Goal: Task Accomplishment & Management: Use online tool/utility

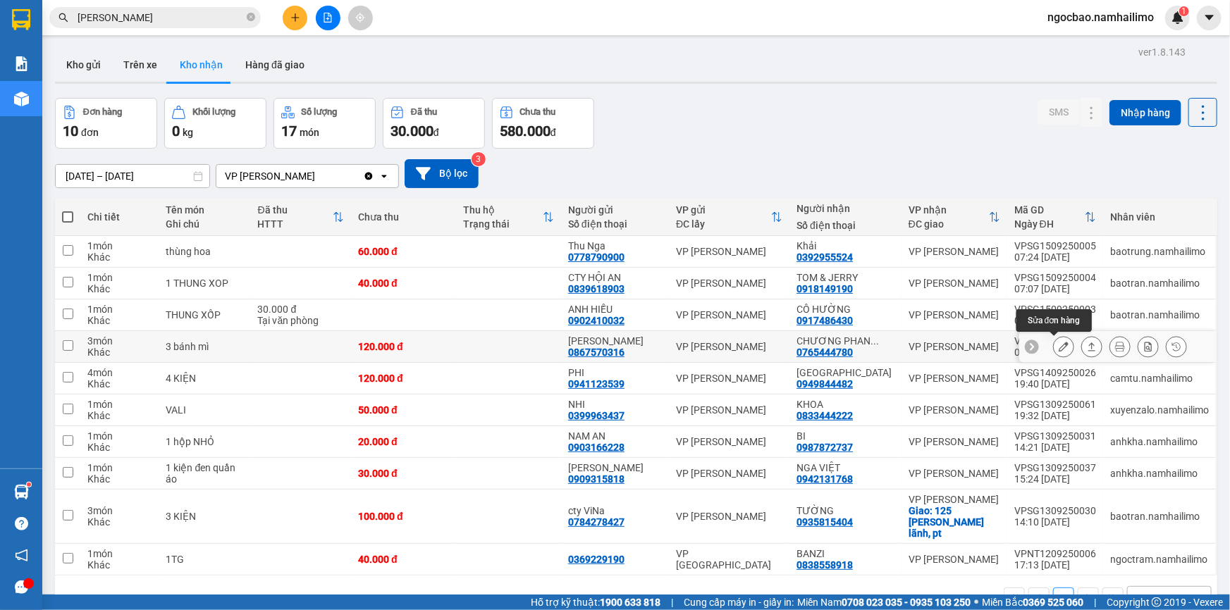
click at [1058, 347] on icon at bounding box center [1063, 347] width 10 height 10
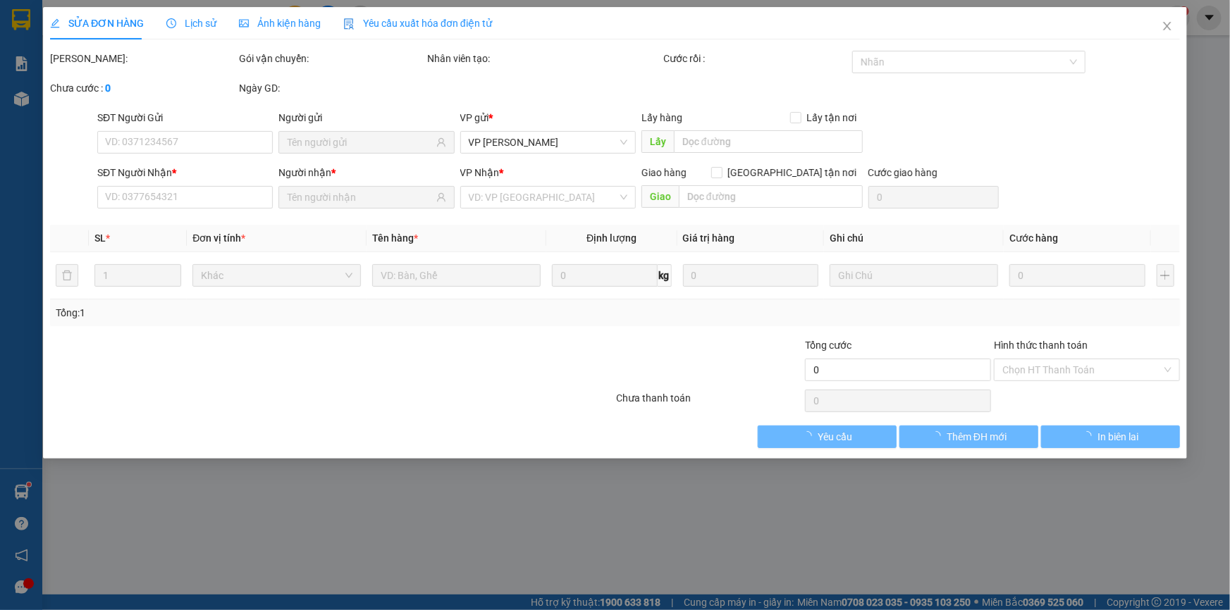
type input "0867570316"
type input "[PERSON_NAME]"
type input "0765444780"
type input "CHƯƠNG PHAN THIẾT"
type input "120.000"
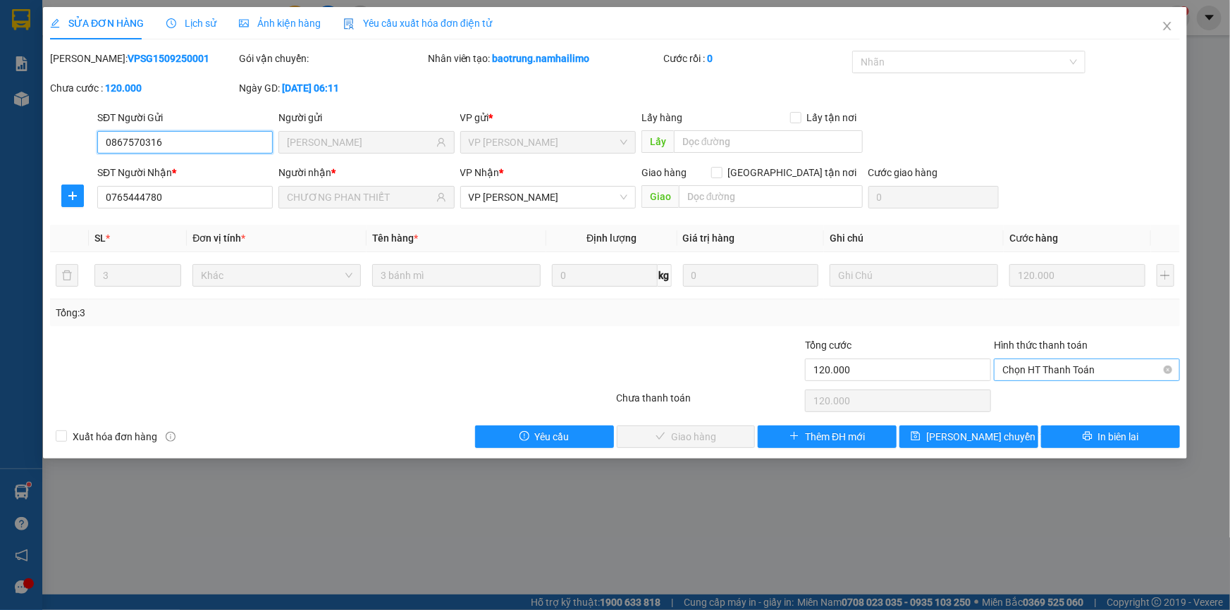
click at [1057, 371] on span "Chọn HT Thanh Toán" at bounding box center [1086, 369] width 169 height 21
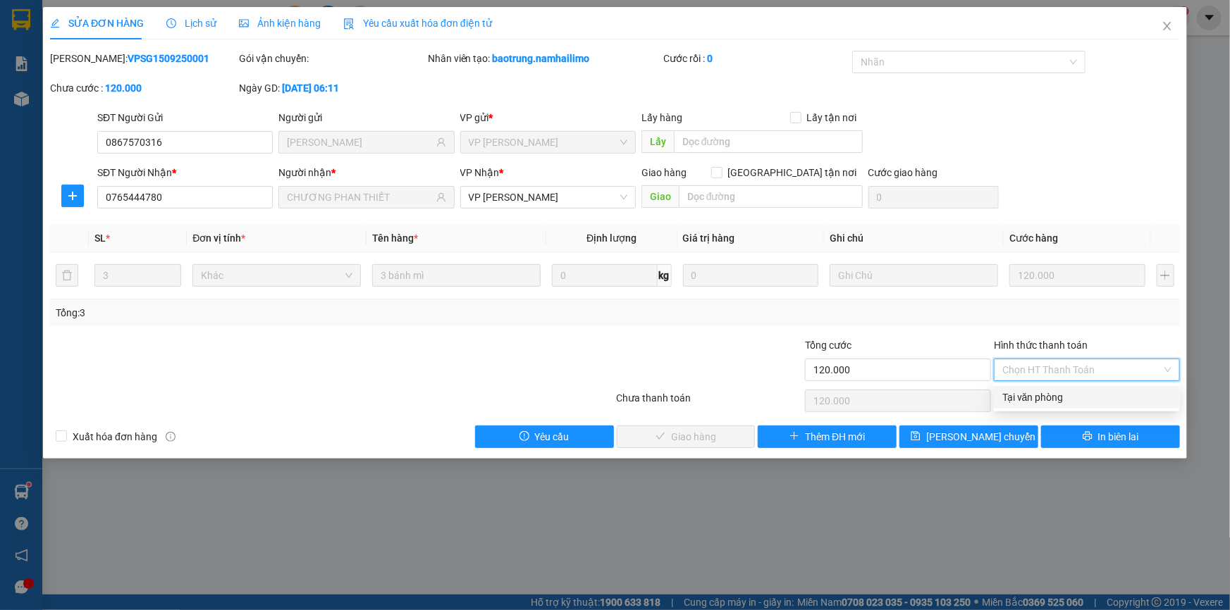
click at [1036, 396] on div "Tại văn phòng" at bounding box center [1086, 398] width 169 height 16
type input "0"
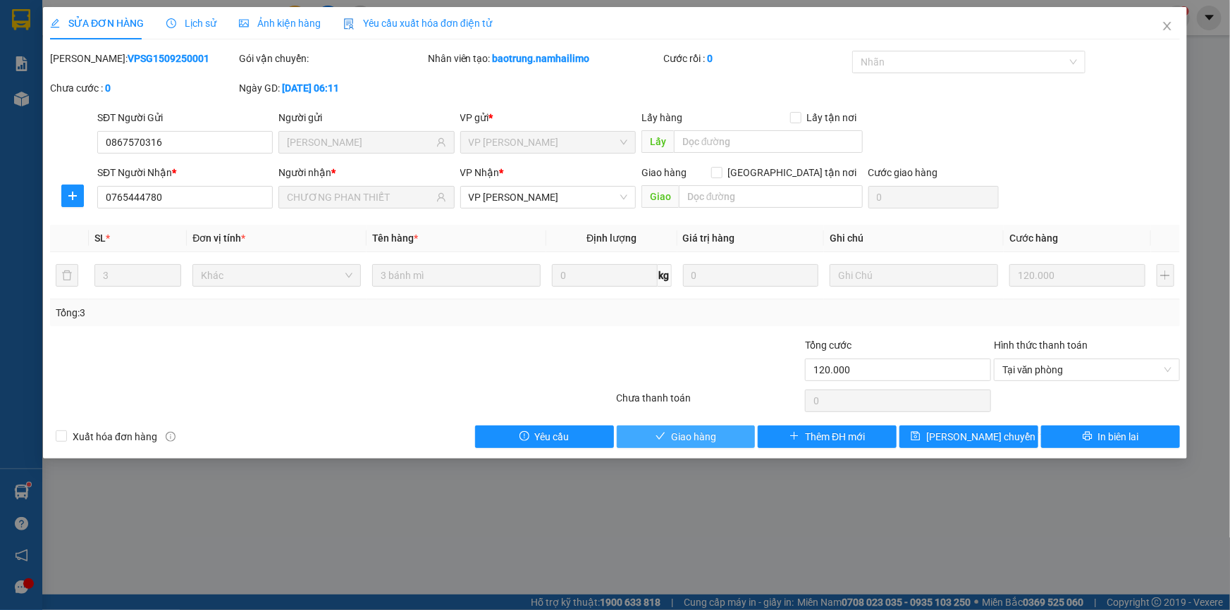
click at [660, 437] on icon "check" at bounding box center [660, 436] width 10 height 10
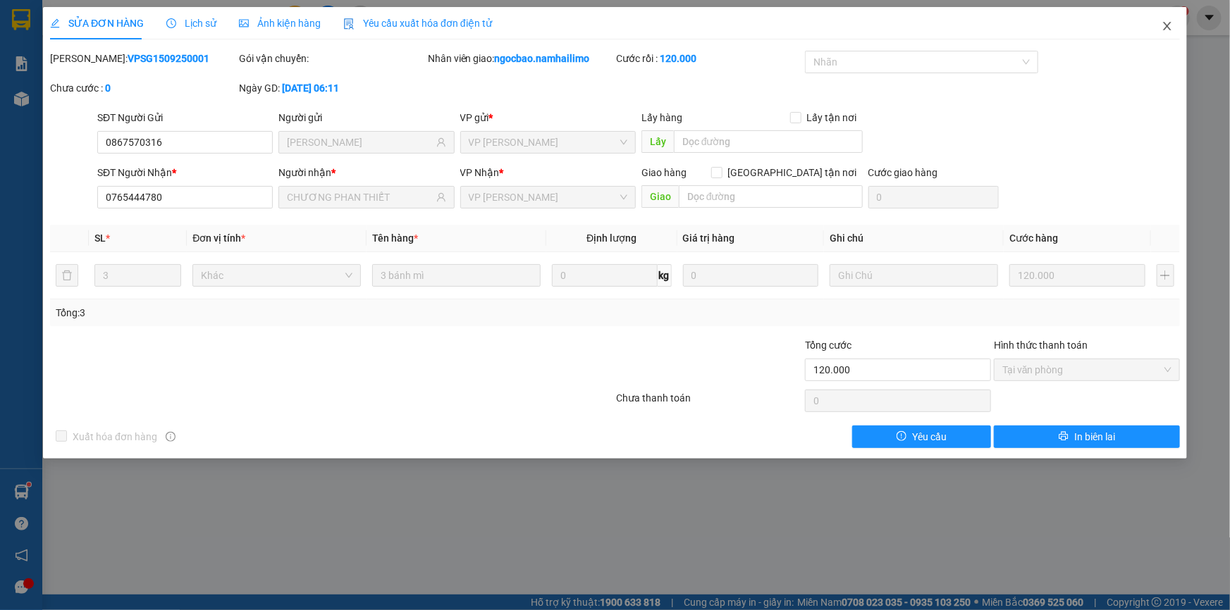
click at [1165, 26] on icon "close" at bounding box center [1167, 26] width 8 height 8
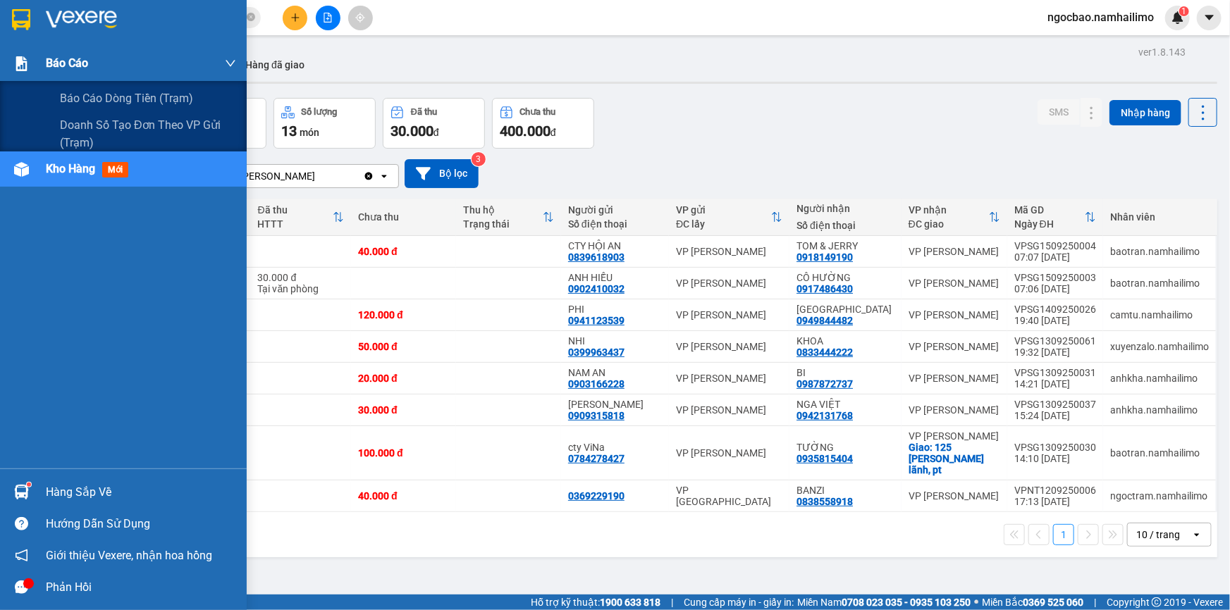
click at [77, 63] on span "Báo cáo" at bounding box center [67, 63] width 42 height 18
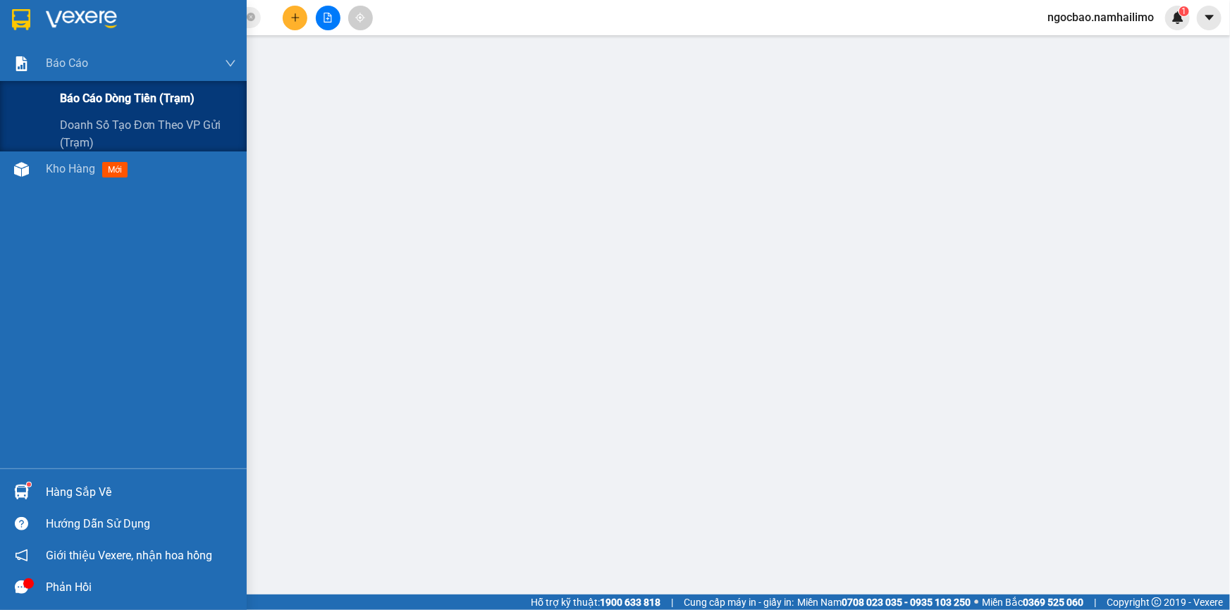
click at [103, 97] on span "Báo cáo dòng tiền (trạm)" at bounding box center [127, 98] width 135 height 18
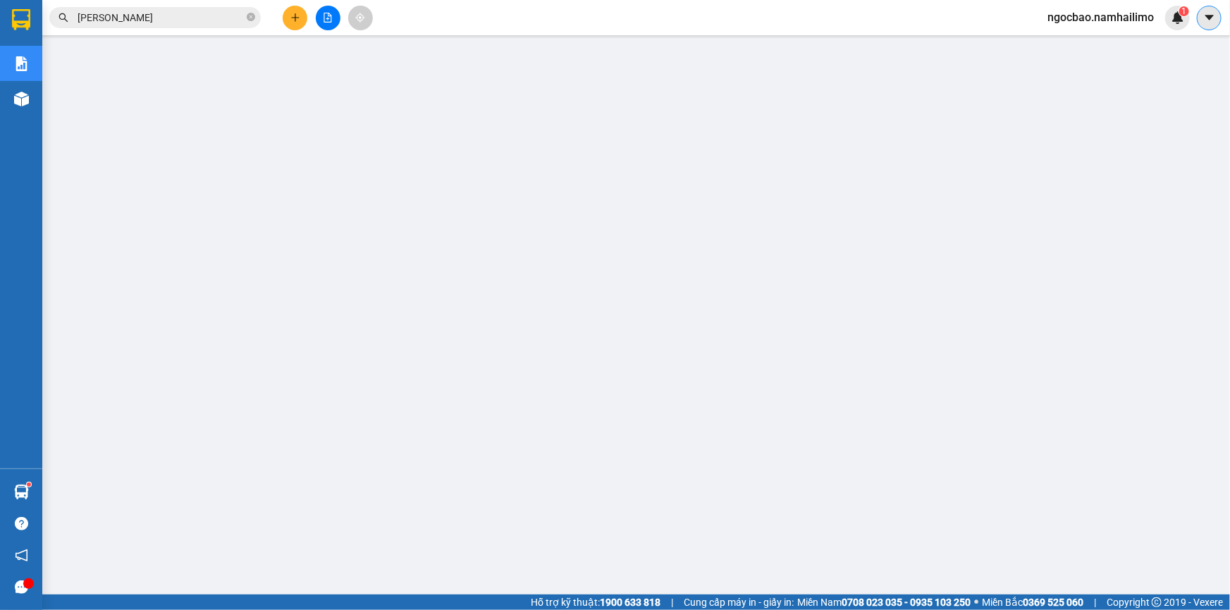
click at [1203, 18] on icon "caret-down" at bounding box center [1209, 17] width 13 height 13
click at [1093, 20] on span "ngocbao.namhailimo" at bounding box center [1100, 17] width 129 height 18
click at [1085, 46] on span "Đăng xuất" at bounding box center [1106, 44] width 99 height 16
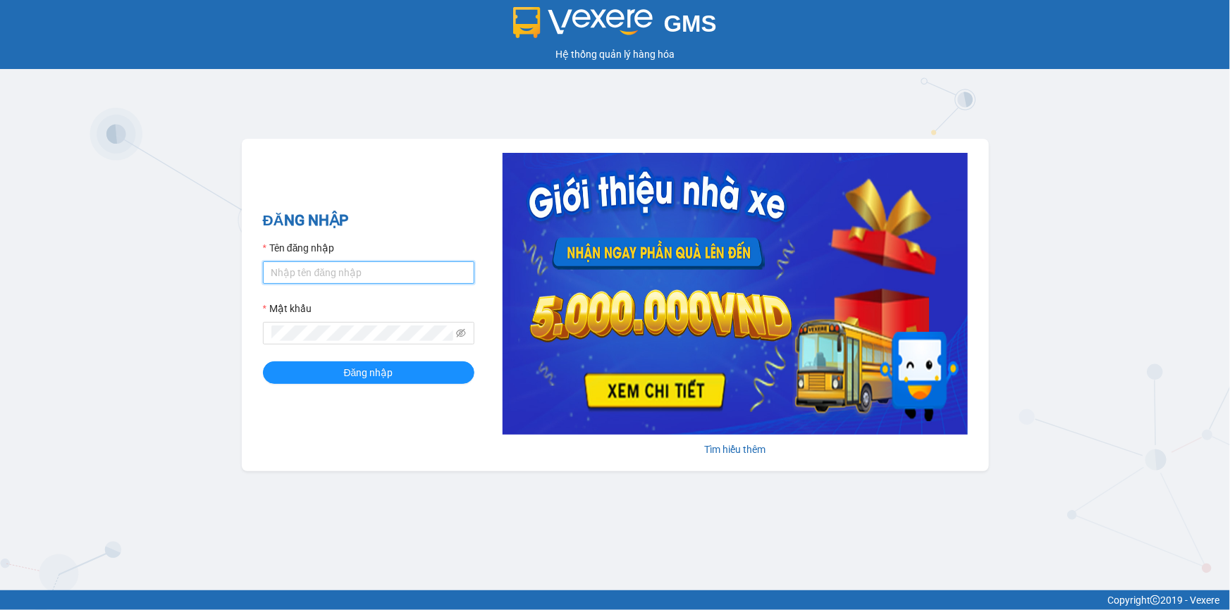
click at [302, 266] on input "Tên đăng nhập" at bounding box center [368, 272] width 211 height 23
type input "ngapt.namhailimo"
click at [263, 361] on button "Đăng nhập" at bounding box center [368, 372] width 211 height 23
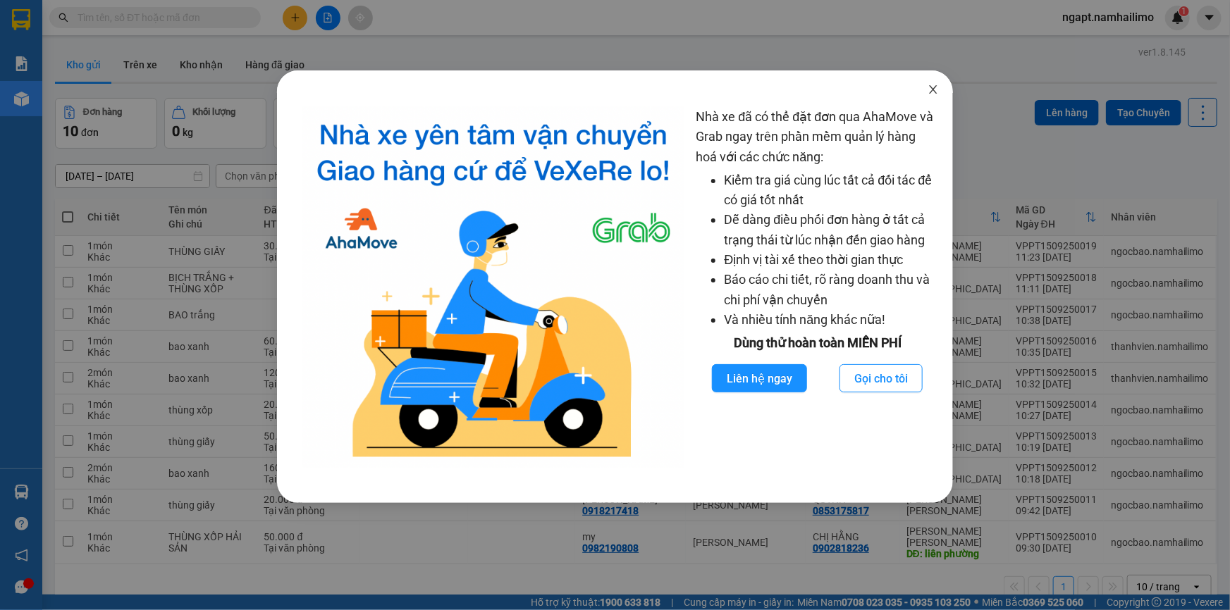
click at [931, 88] on icon "close" at bounding box center [933, 89] width 8 height 8
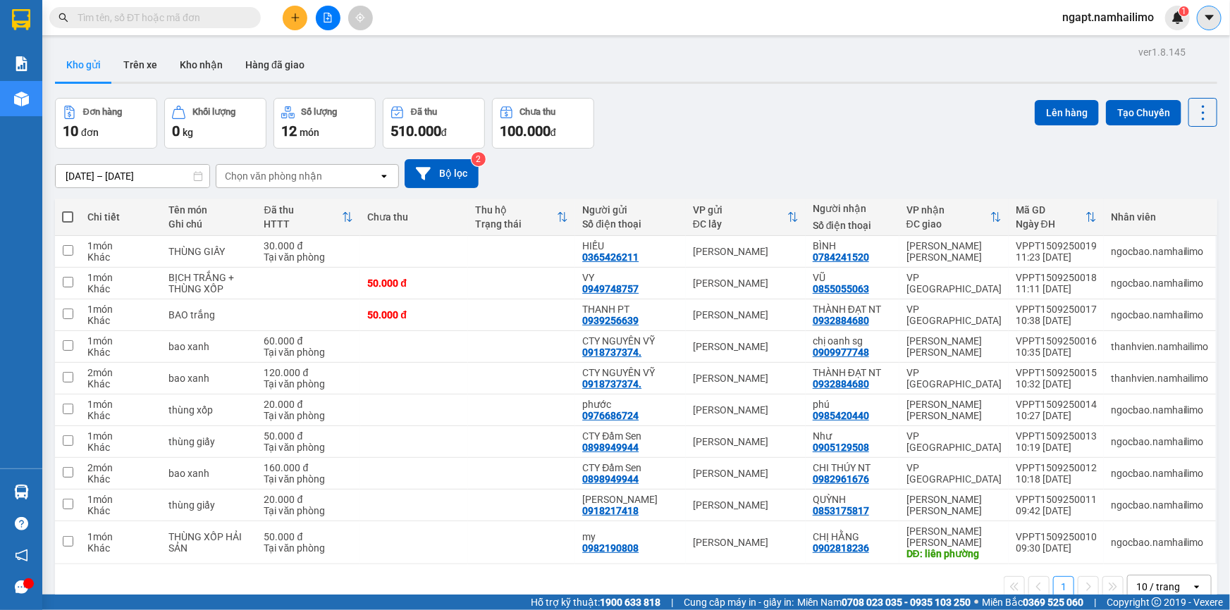
click at [1204, 20] on icon "caret-down" at bounding box center [1209, 17] width 13 height 13
click at [1112, 18] on span "ngapt.namhailimo" at bounding box center [1108, 17] width 114 height 18
click at [317, 21] on button at bounding box center [328, 18] width 25 height 25
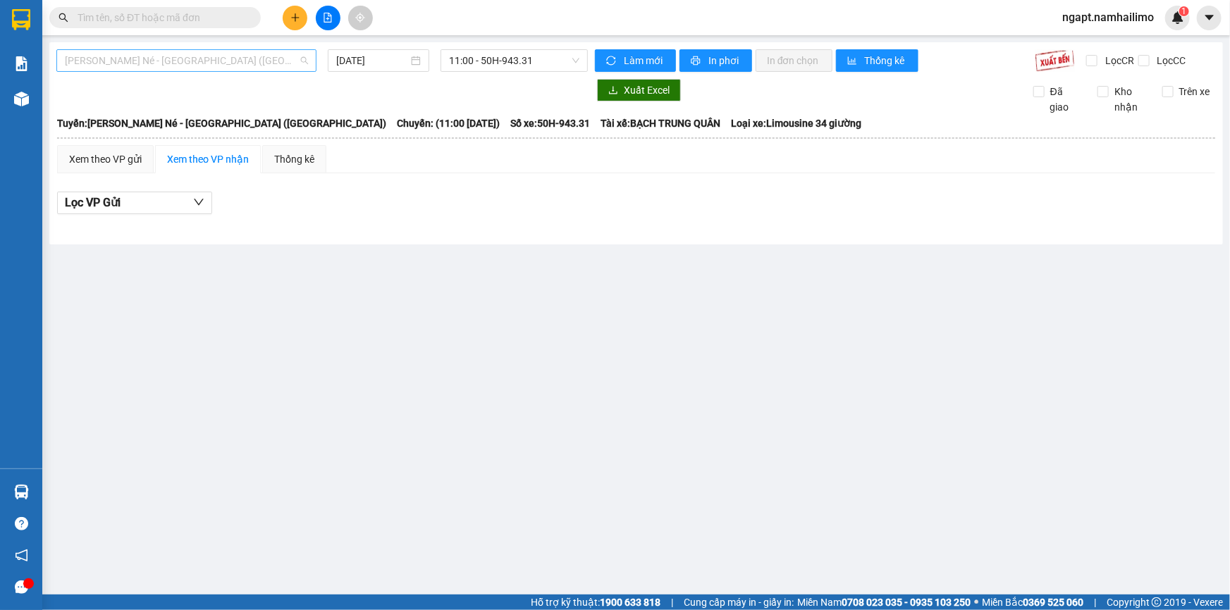
drag, startPoint x: 254, startPoint y: 63, endPoint x: 247, endPoint y: 65, distance: 7.4
click at [254, 61] on span "Nha Trang - Mũi Né - Sài Gòn (Sáng)" at bounding box center [186, 60] width 243 height 21
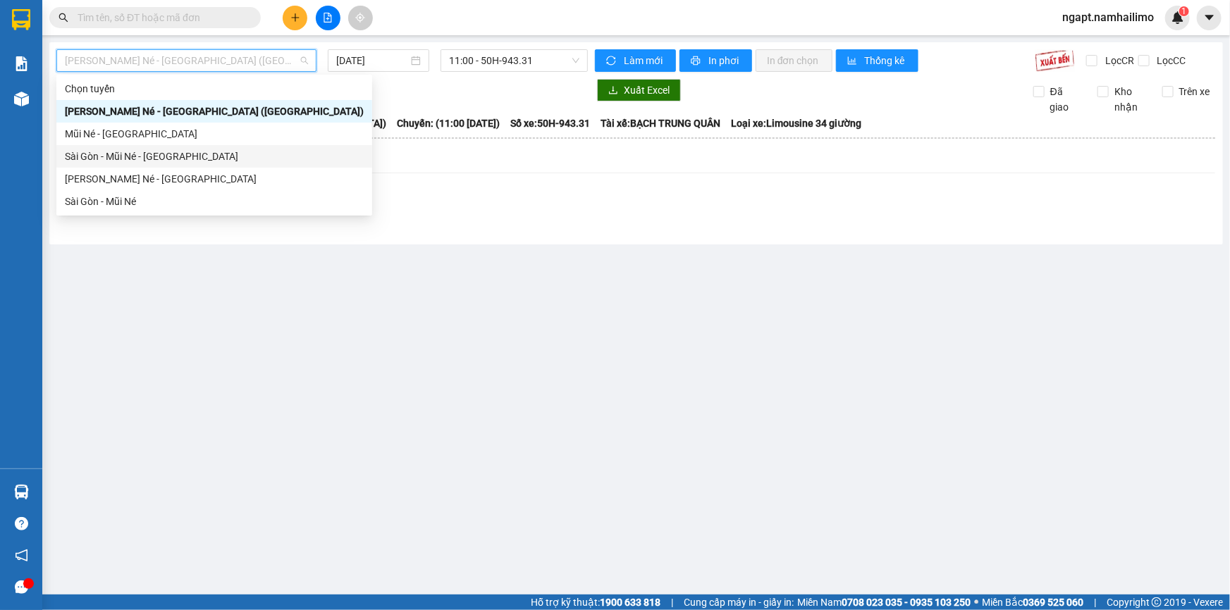
click at [134, 161] on div "Sài Gòn - Mũi Né - Nha Trang" at bounding box center [214, 157] width 299 height 16
type input "15/09/2025"
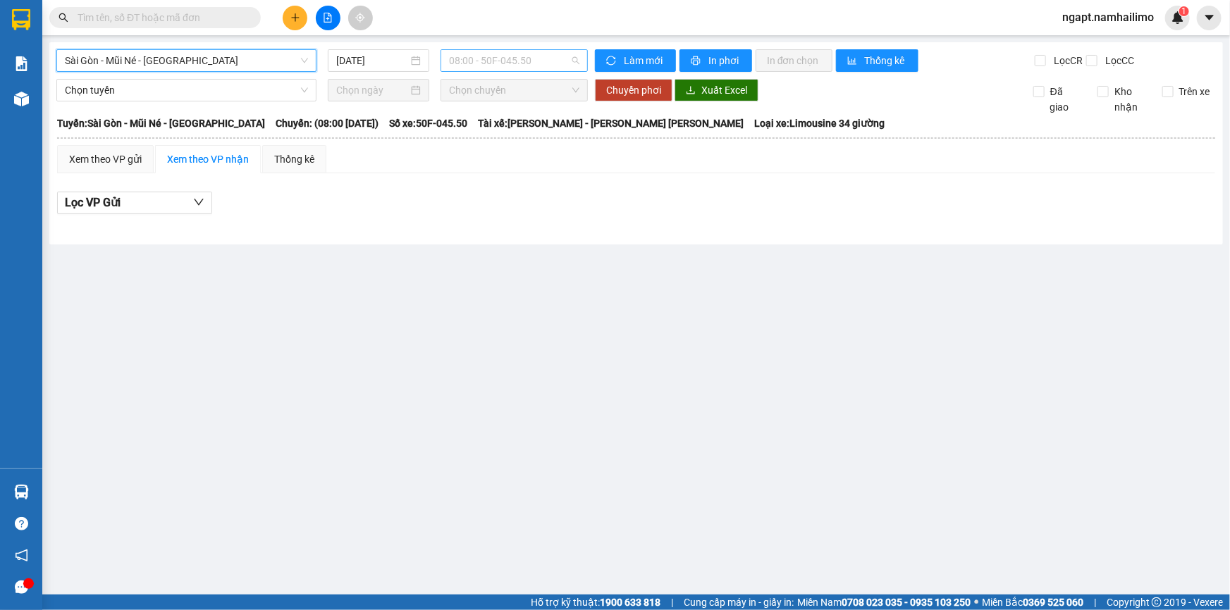
click at [552, 60] on span "08:00 - 50F-045.50" at bounding box center [514, 60] width 130 height 21
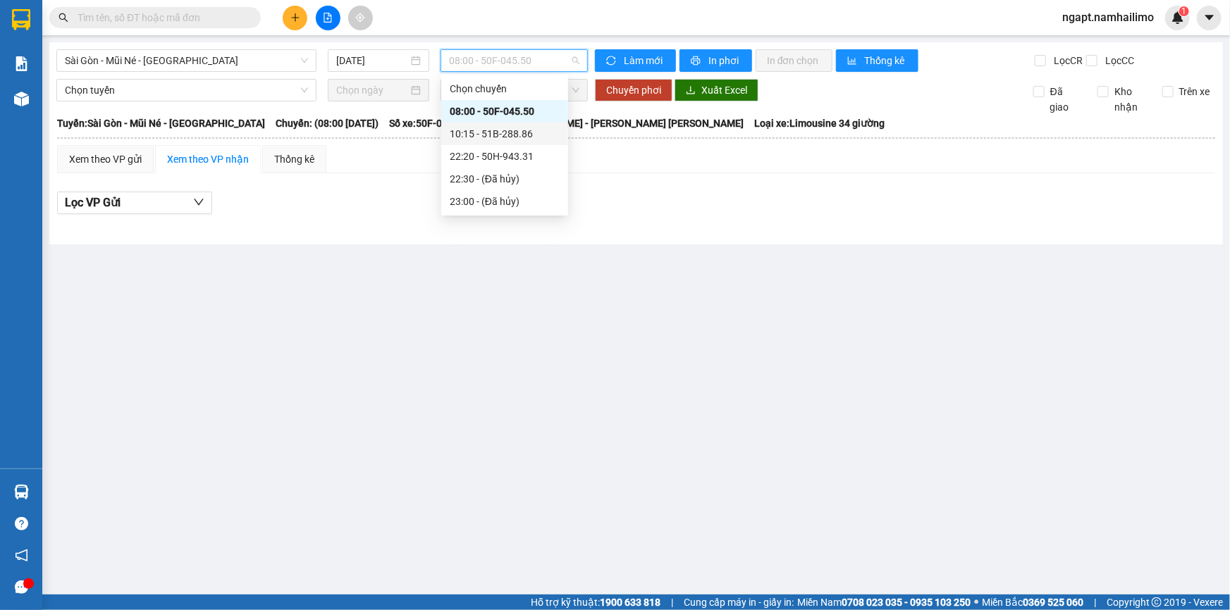
click at [528, 137] on div "10:15 - 51B-288.86" at bounding box center [505, 134] width 110 height 16
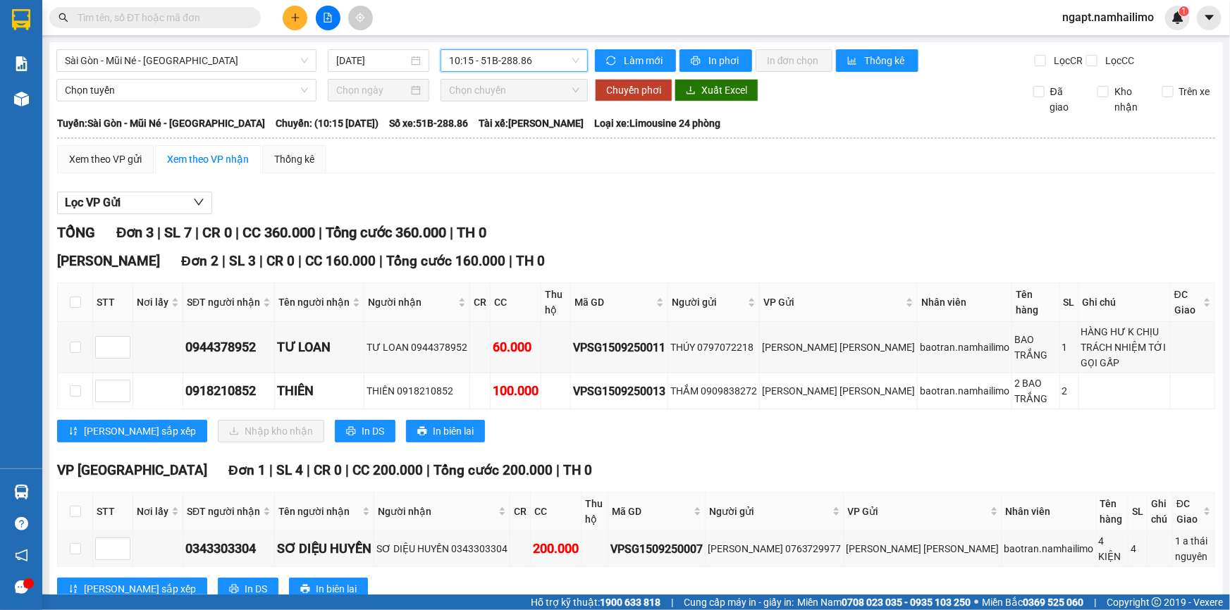
click at [214, 17] on input "text" at bounding box center [161, 18] width 166 height 16
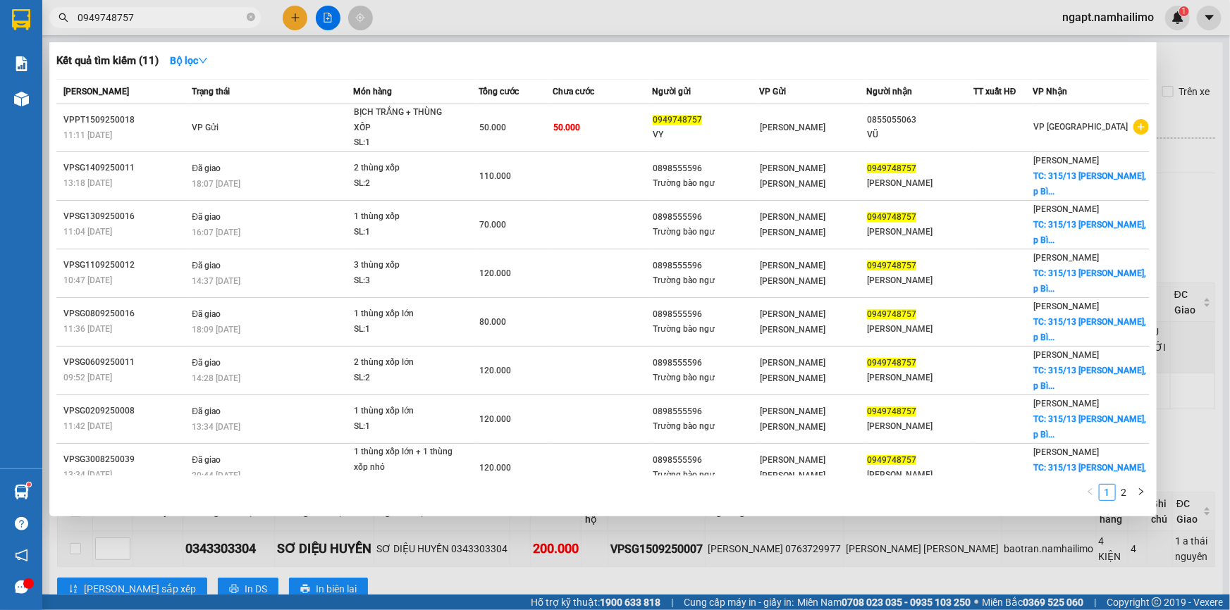
type input "0949748757"
click at [681, 21] on div at bounding box center [615, 305] width 1230 height 610
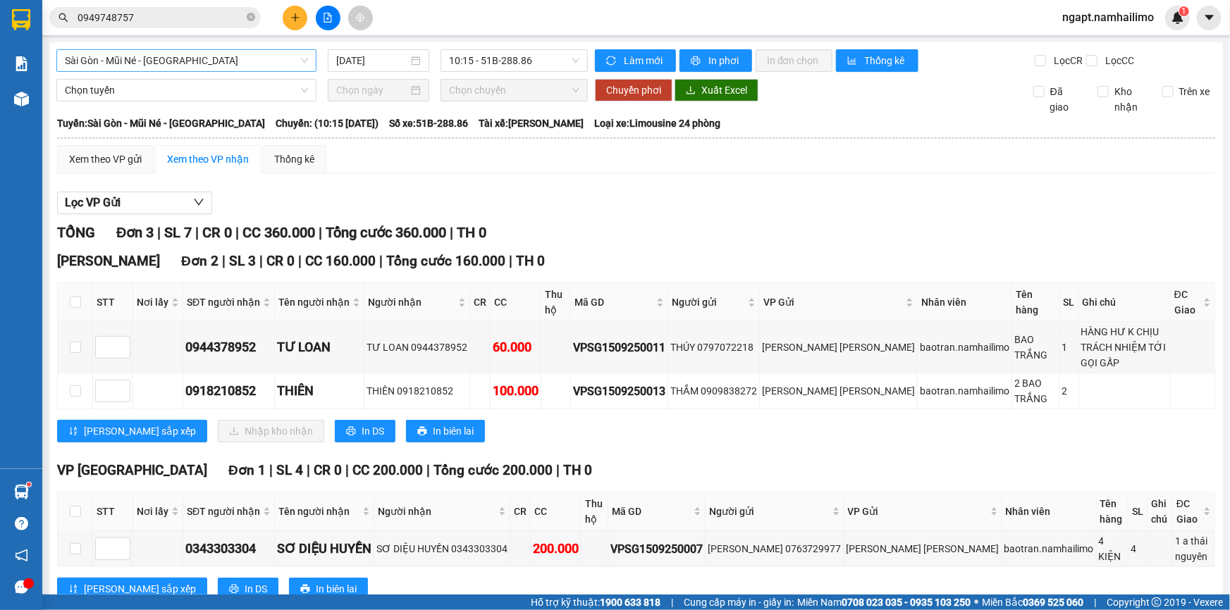
click at [120, 55] on span "Sài Gòn - Mũi Né - Nha Trang" at bounding box center [186, 60] width 243 height 21
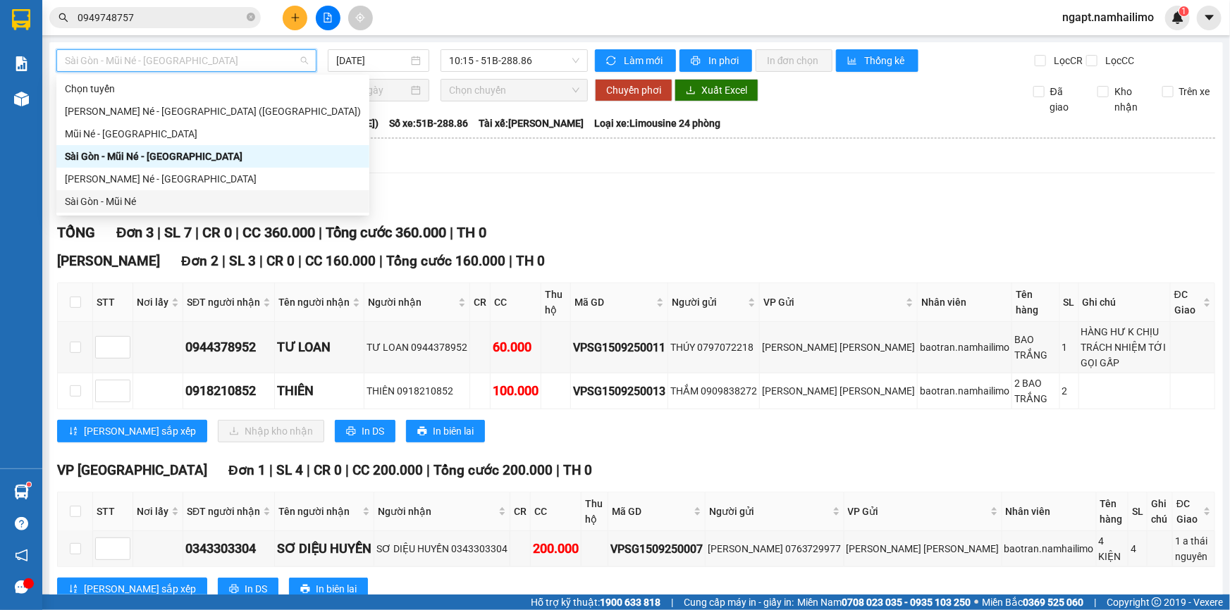
click at [112, 198] on div "Sài Gòn - Mũi Né" at bounding box center [213, 202] width 296 height 16
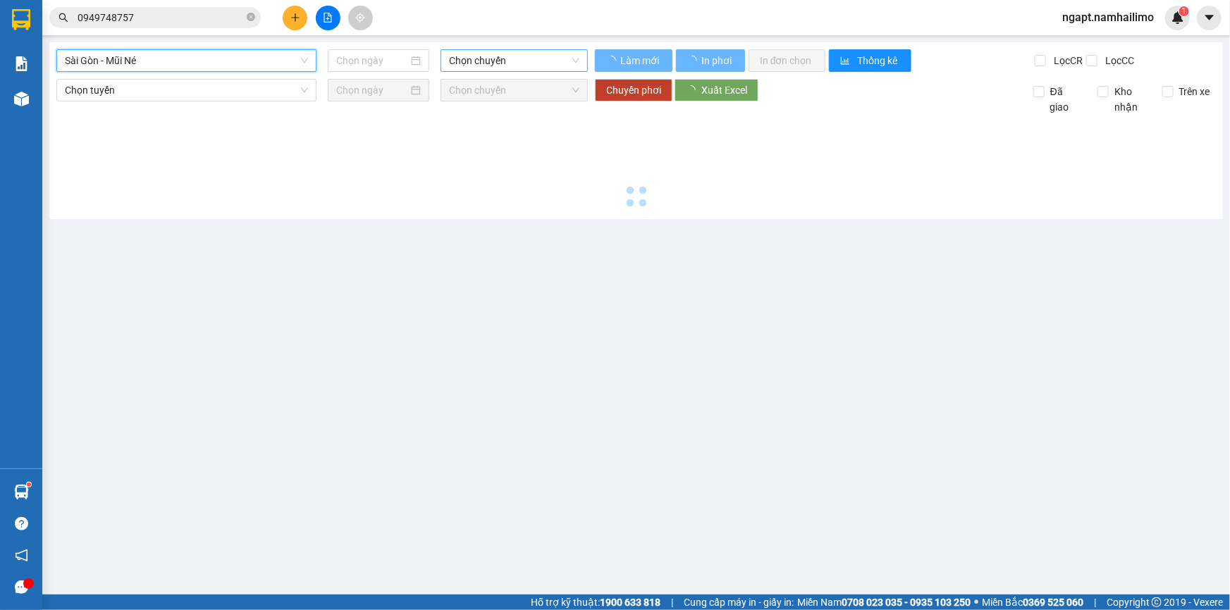
type input "15/09/2025"
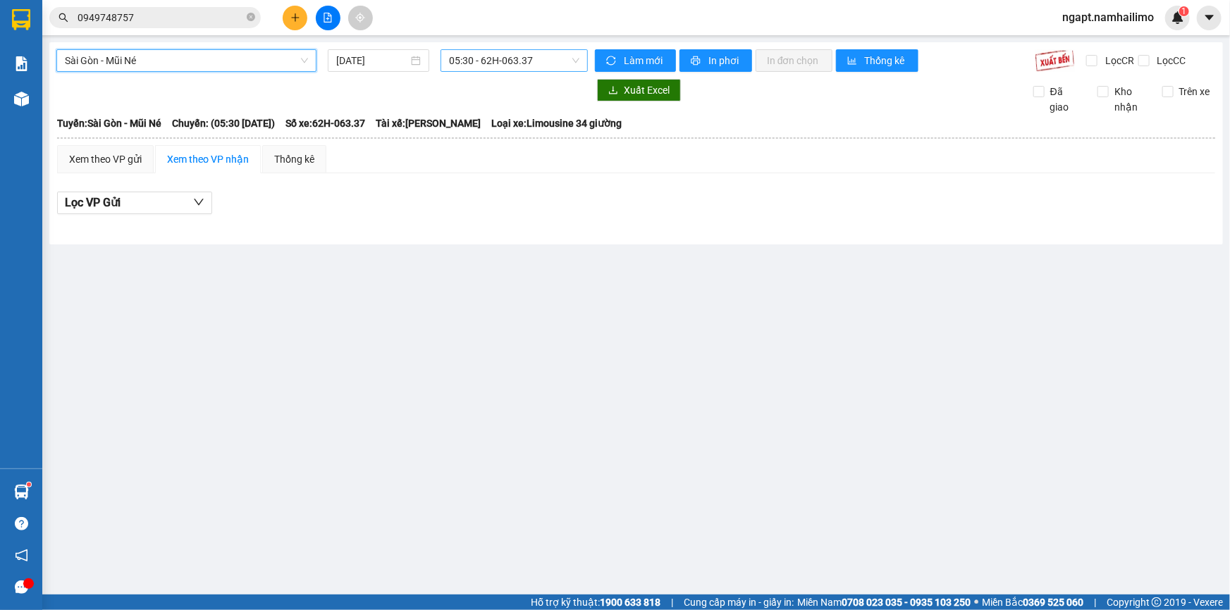
click at [537, 59] on span "05:30 - 62H-063.37" at bounding box center [514, 60] width 130 height 21
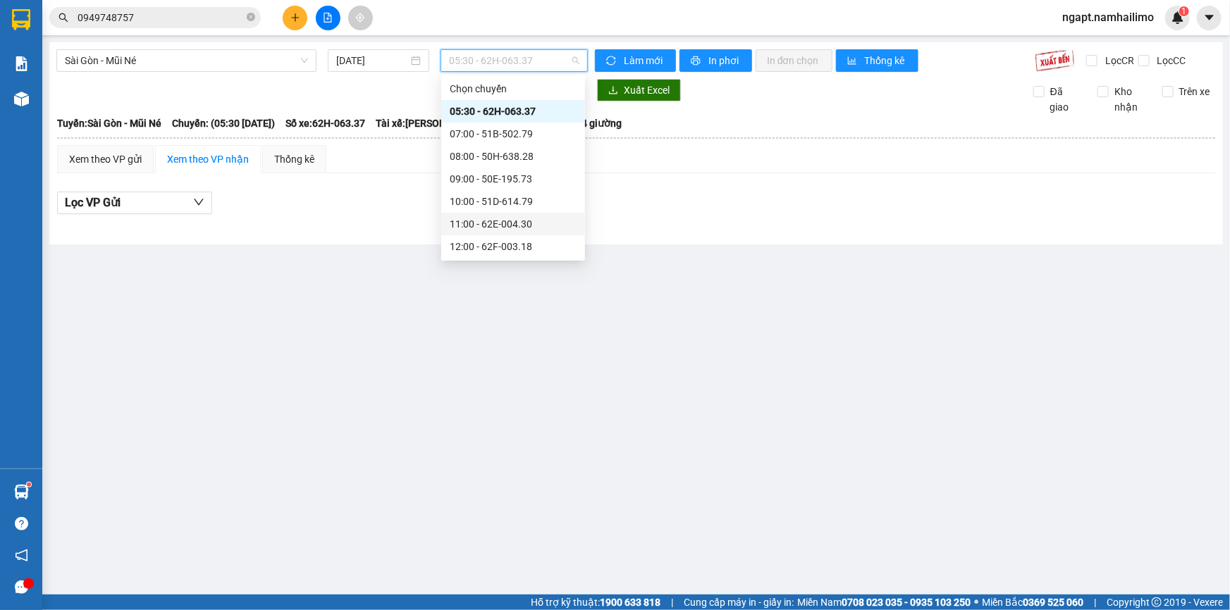
click at [517, 230] on div "11:00 - 62E-004.30" at bounding box center [513, 224] width 127 height 16
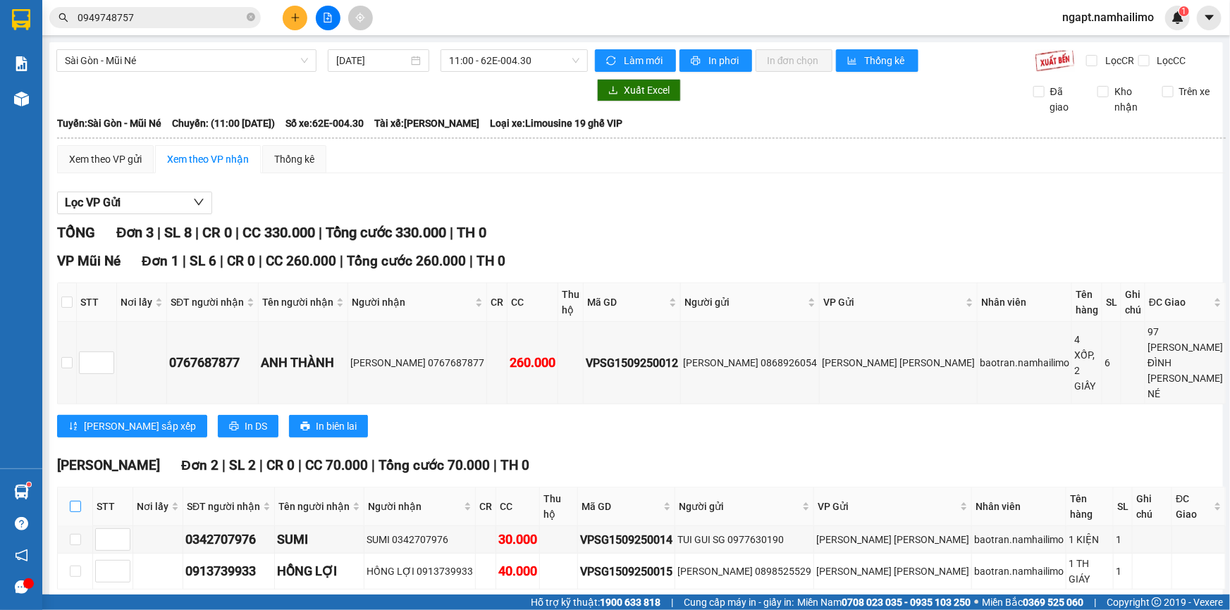
click at [71, 501] on input "checkbox" at bounding box center [75, 506] width 11 height 11
checkbox input "true"
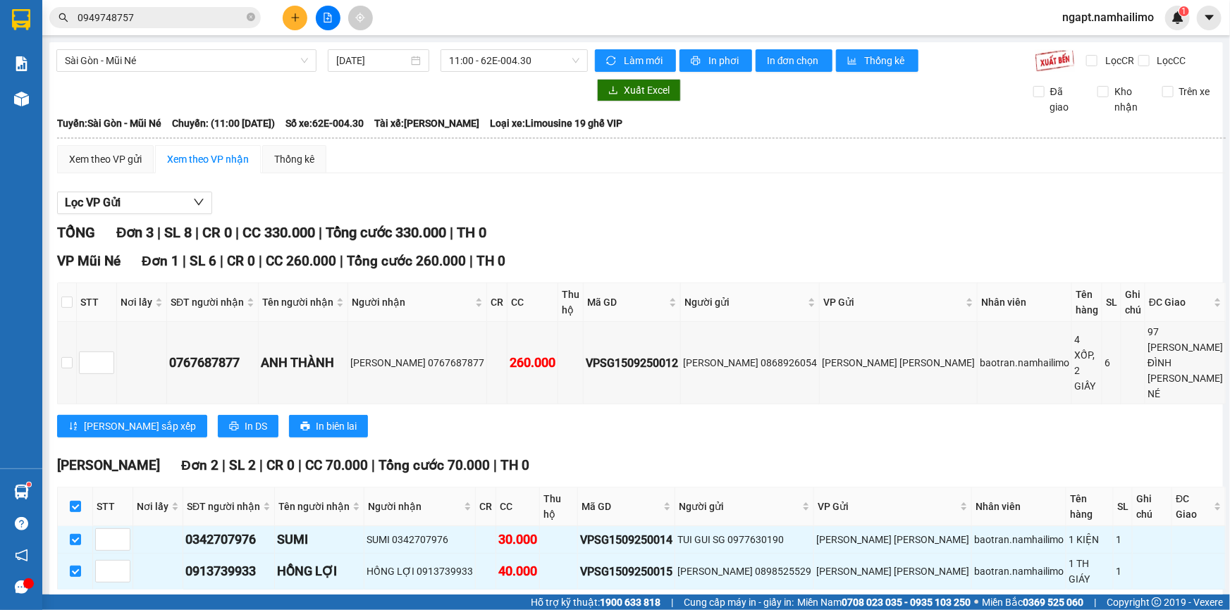
click at [245, 604] on span "Nhập kho nhận" at bounding box center [279, 612] width 68 height 16
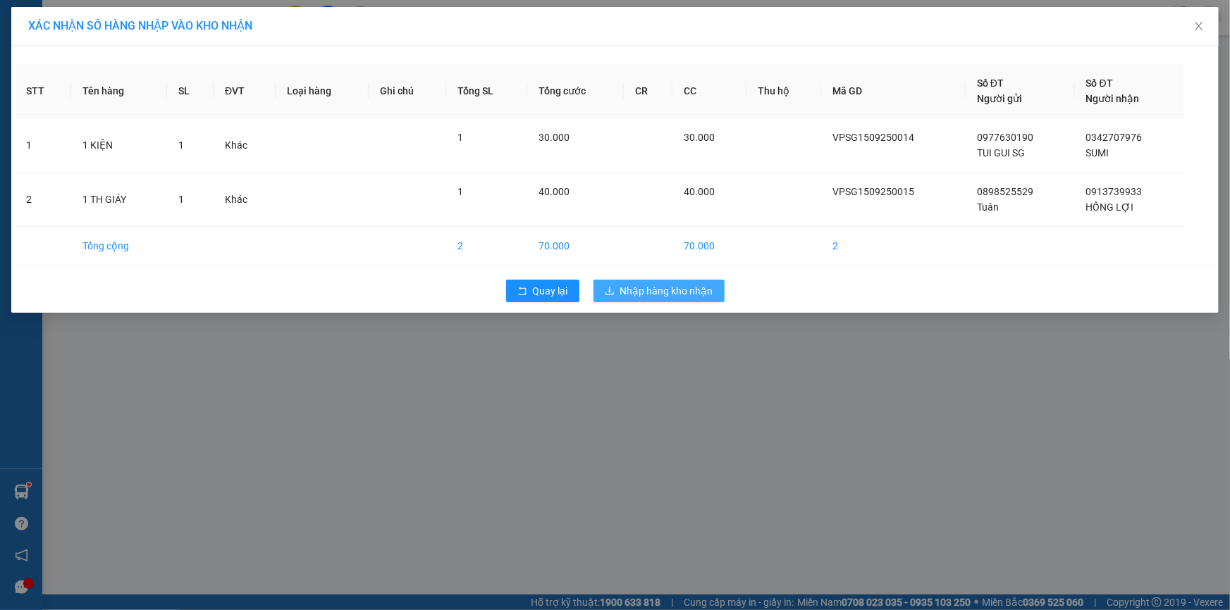
click at [658, 288] on span "Nhập hàng kho nhận" at bounding box center [666, 291] width 93 height 16
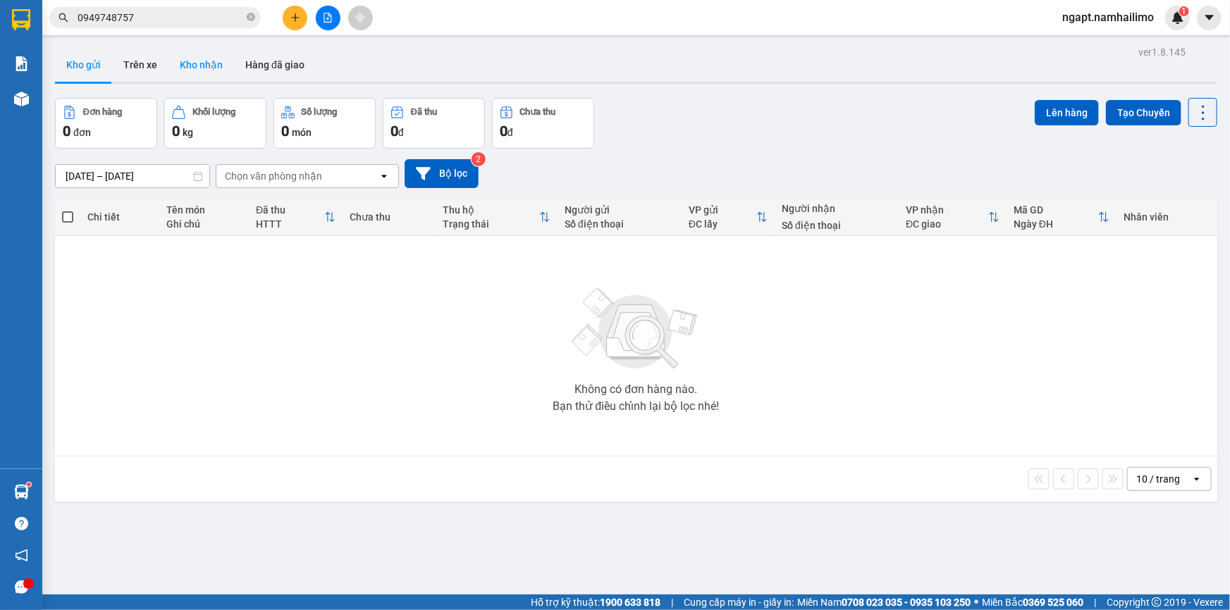
click at [209, 65] on button "Kho nhận" at bounding box center [201, 65] width 66 height 34
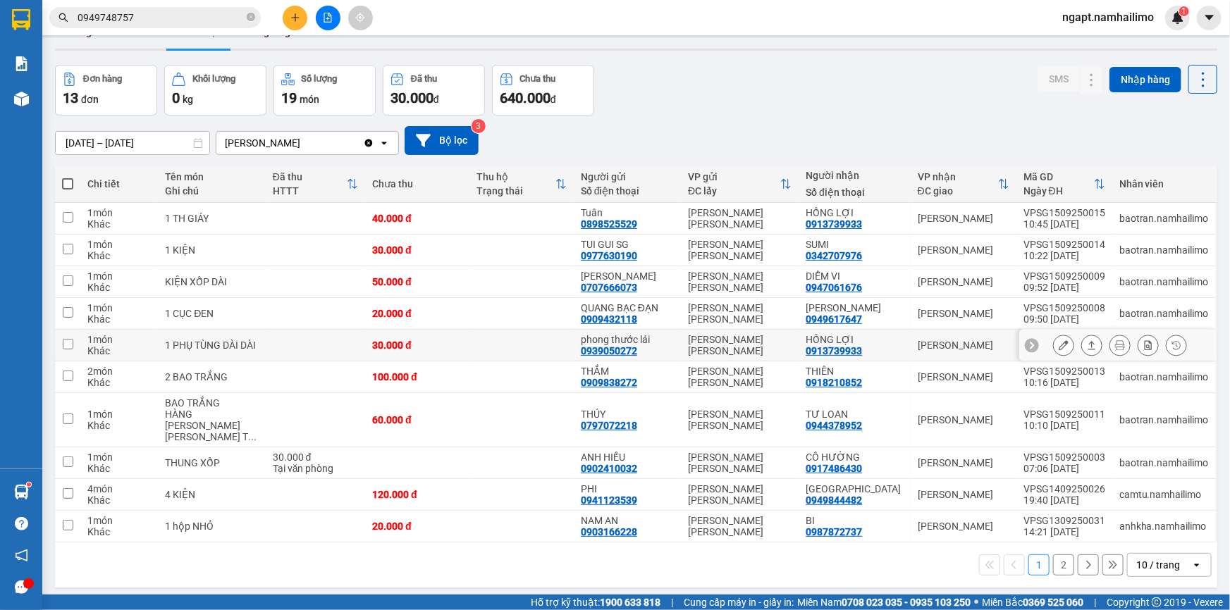
scroll to position [64, 0]
